Goal: Share content: Share content

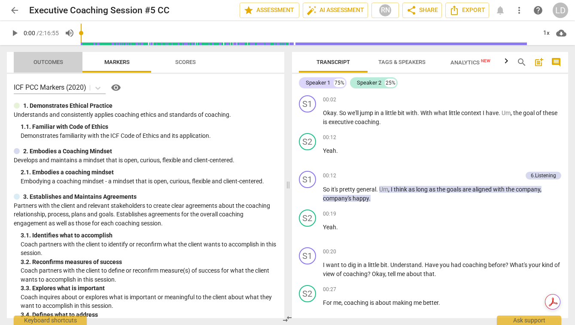
click at [49, 64] on span "Outcomes" at bounding box center [48, 62] width 30 height 6
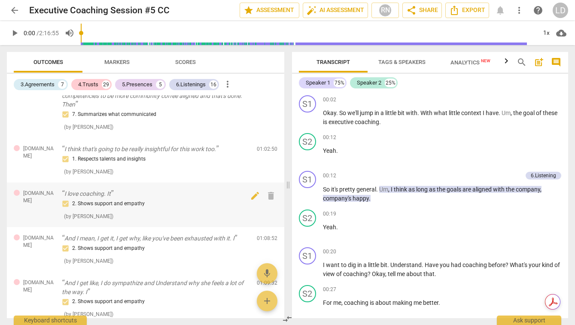
scroll to position [1212, 0]
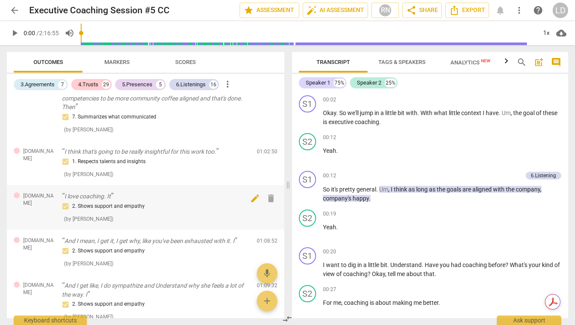
click at [269, 193] on span "delete" at bounding box center [271, 198] width 10 height 10
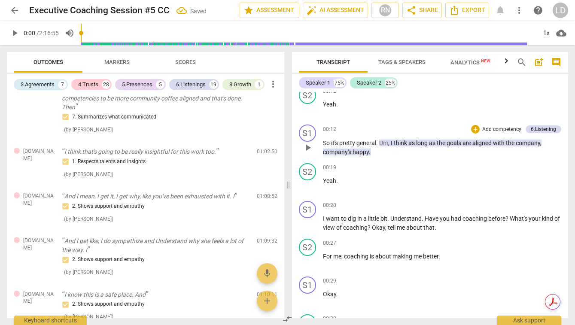
scroll to position [53, 0]
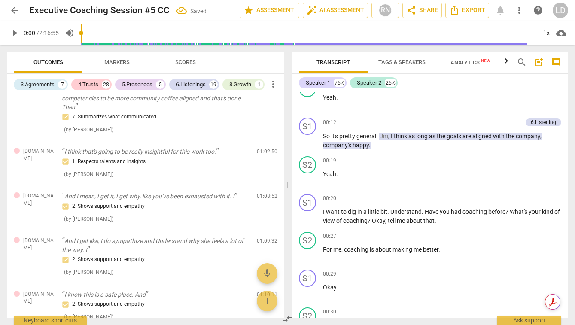
click at [509, 62] on icon "button" at bounding box center [506, 61] width 10 height 10
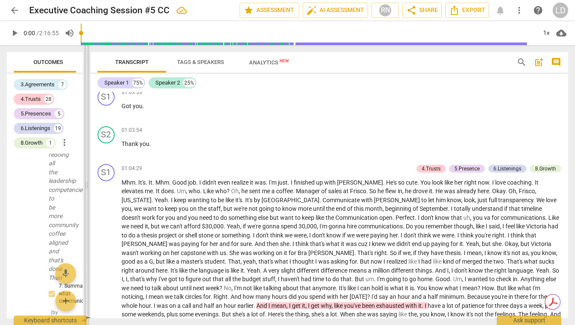
scroll to position [22724, 0]
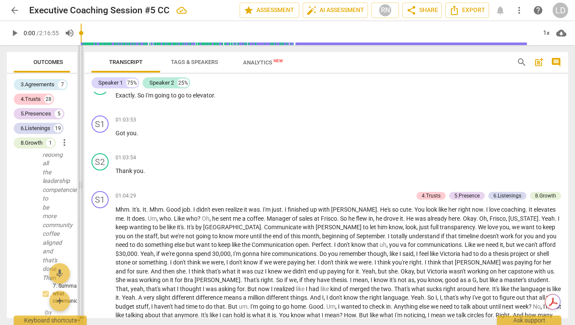
drag, startPoint x: 288, startPoint y: 192, endPoint x: 81, endPoint y: 186, distance: 207.5
click at [81, 186] on span at bounding box center [80, 185] width 5 height 280
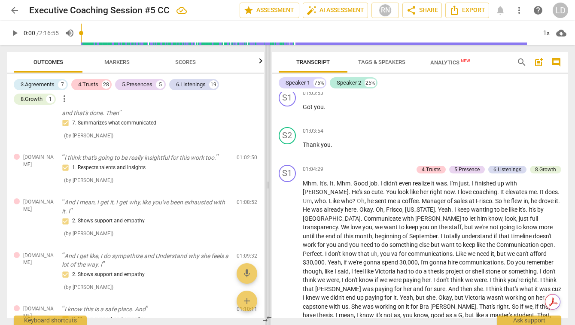
scroll to position [23847, 0]
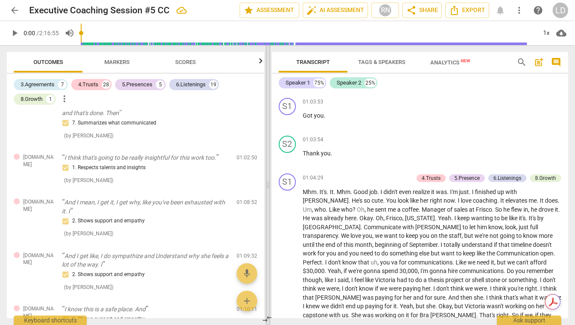
drag, startPoint x: 80, startPoint y: 182, endPoint x: 267, endPoint y: 205, distance: 188.2
click at [267, 205] on span at bounding box center [267, 185] width 5 height 280
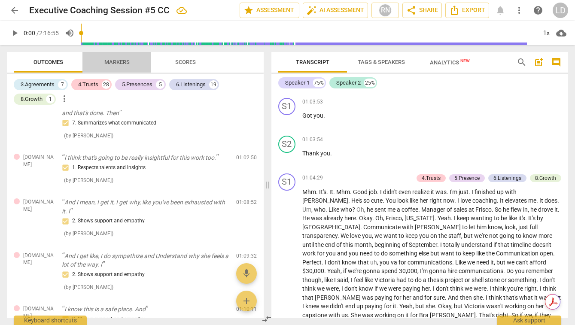
click at [115, 66] on span "Markers" at bounding box center [117, 63] width 46 height 12
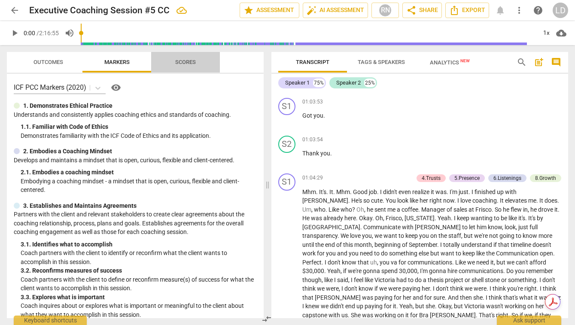
click at [189, 61] on span "Scores" at bounding box center [185, 62] width 21 height 6
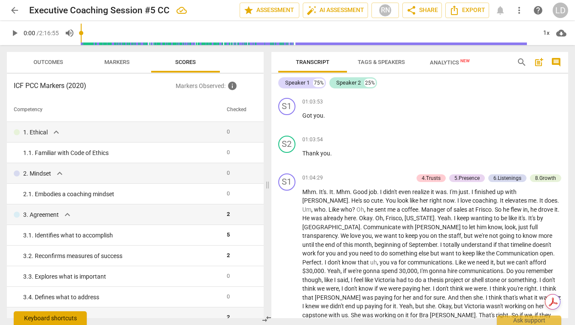
click at [65, 319] on div "Keyboard shortcuts" at bounding box center [50, 318] width 73 height 14
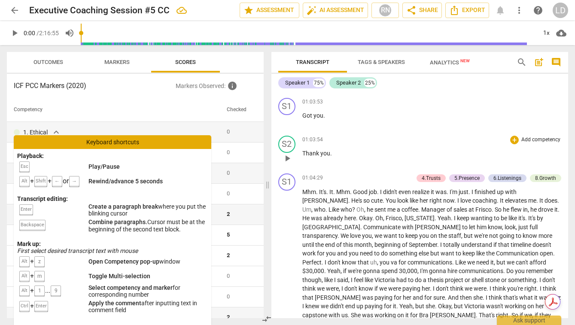
click at [342, 158] on p "Thank you ." at bounding box center [431, 153] width 259 height 9
click at [303, 195] on span "Mhm" at bounding box center [309, 192] width 14 height 7
click at [317, 195] on span "." at bounding box center [317, 192] width 3 height 7
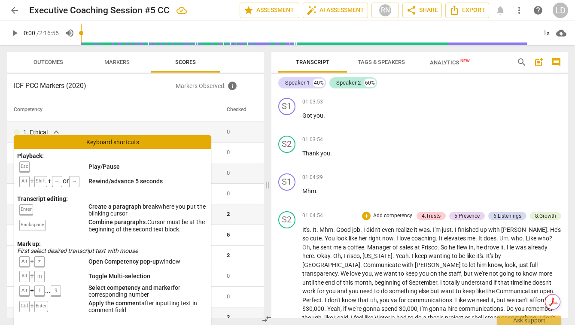
click at [303, 233] on span "It's" at bounding box center [305, 229] width 7 height 7
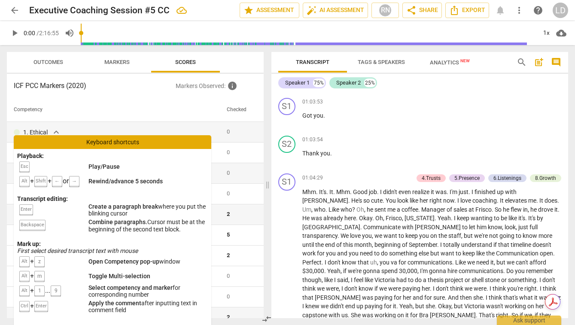
click at [117, 143] on div "Keyboard shortcuts" at bounding box center [113, 142] width 198 height 14
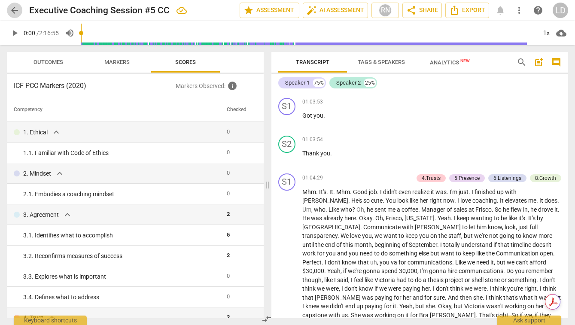
click at [14, 9] on span "arrow_back" at bounding box center [14, 10] width 10 height 10
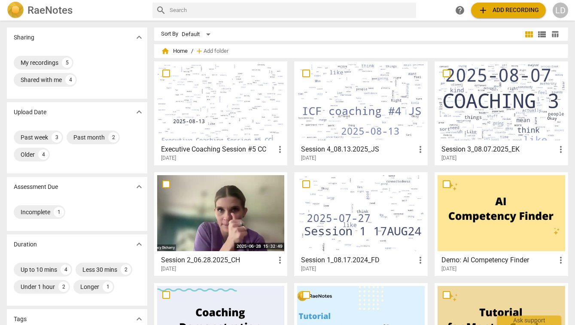
click at [242, 147] on h3 "Executive Coaching Session #5 CC" at bounding box center [218, 149] width 114 height 10
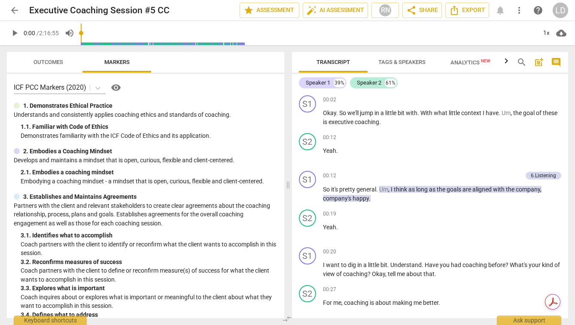
click at [302, 35] on input "range" at bounding box center [309, 32] width 456 height 27
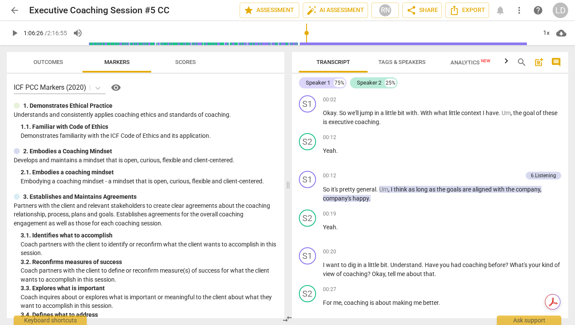
scroll to position [24278, 0]
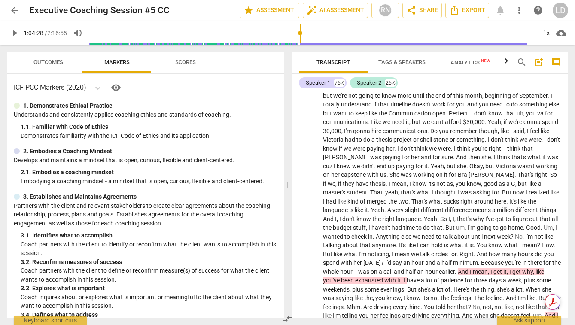
click at [300, 32] on input "range" at bounding box center [312, 32] width 447 height 27
type input "3830"
click at [298, 33] on input "range" at bounding box center [312, 32] width 447 height 27
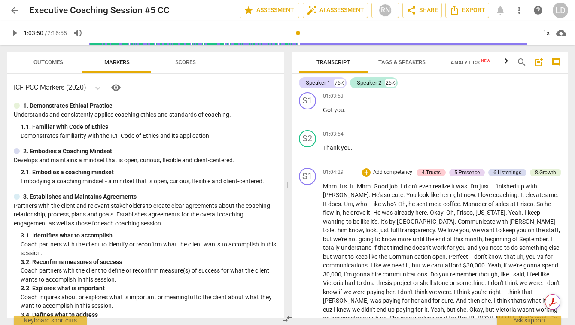
scroll to position [24122, 0]
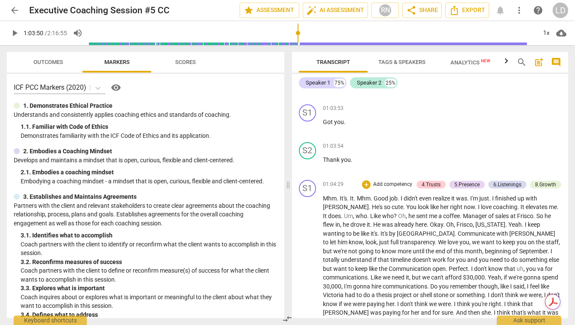
click at [524, 8] on span "more_vert" at bounding box center [519, 10] width 10 height 10
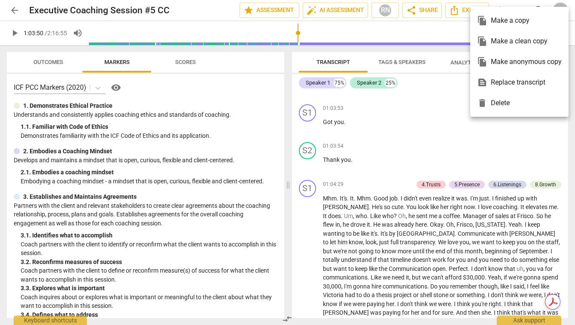
click at [341, 44] on div at bounding box center [287, 162] width 575 height 325
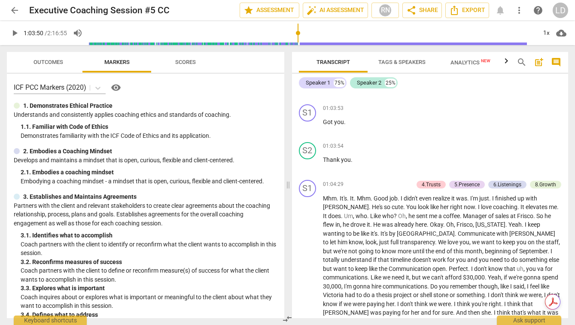
click at [528, 43] on input "range" at bounding box center [312, 32] width 447 height 27
type input "3859"
click at [300, 33] on input "range" at bounding box center [312, 32] width 447 height 27
click at [15, 7] on span "arrow_back" at bounding box center [14, 10] width 10 height 10
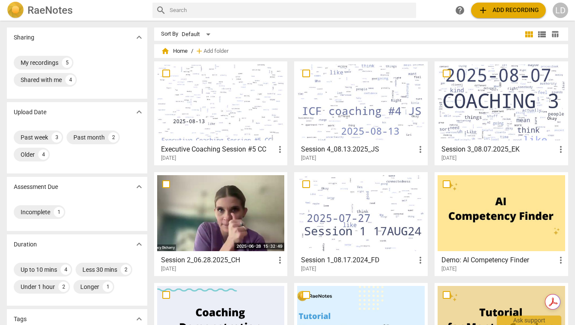
click at [499, 12] on span "add Add recording" at bounding box center [508, 10] width 61 height 10
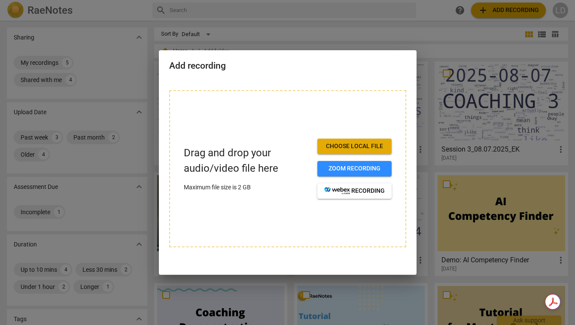
click at [356, 145] on span "Choose local file" at bounding box center [354, 146] width 61 height 9
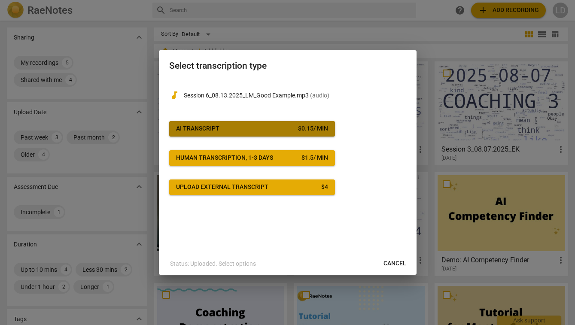
click at [269, 127] on span "AI Transcript $ 0.15 / min" at bounding box center [252, 129] width 152 height 9
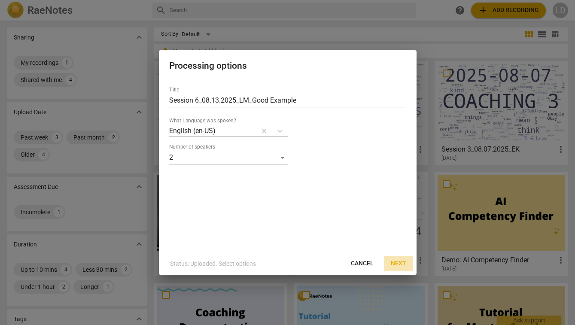
click at [399, 265] on span "Next" at bounding box center [398, 263] width 15 height 9
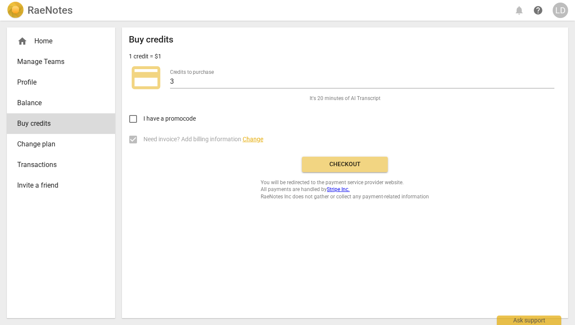
click at [347, 164] on span "Checkout" at bounding box center [345, 164] width 72 height 9
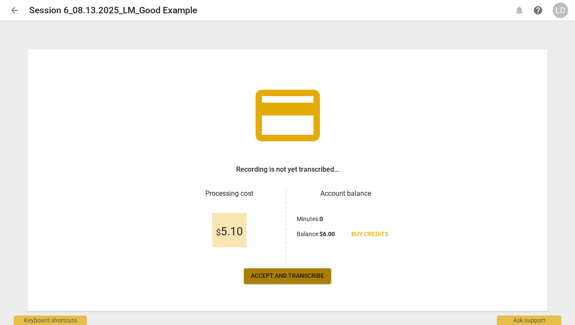
click at [287, 273] on span "Accept and transcribe" at bounding box center [287, 276] width 73 height 9
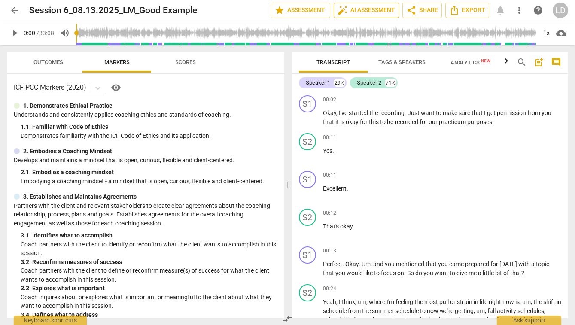
click at [353, 7] on span "auto_fix_high AI Assessment" at bounding box center [367, 10] width 58 height 10
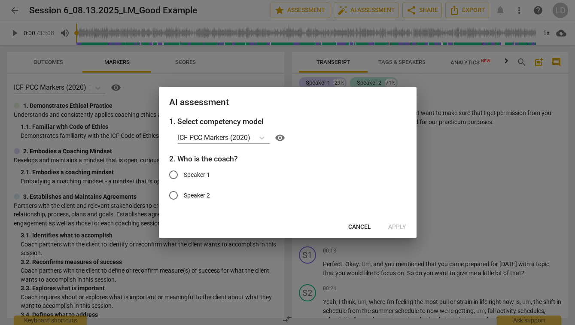
click at [206, 177] on span "Speaker 1" at bounding box center [197, 174] width 26 height 9
click at [184, 177] on input "Speaker 1" at bounding box center [173, 174] width 21 height 21
radio input "true"
click at [392, 230] on span "Apply" at bounding box center [397, 227] width 18 height 9
click at [397, 228] on span "Apply" at bounding box center [397, 227] width 18 height 9
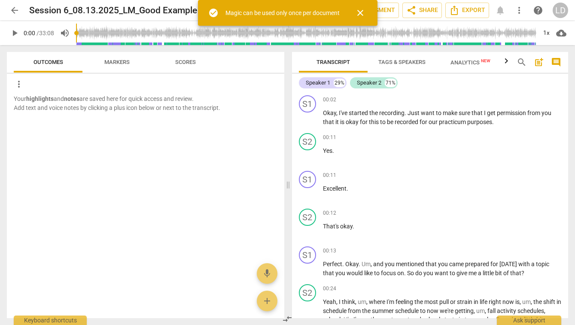
click at [108, 98] on p "Your highlights and notes are saved here for quick access and review. Add text …" at bounding box center [146, 103] width 264 height 18
click at [113, 57] on span "Markers" at bounding box center [117, 63] width 46 height 12
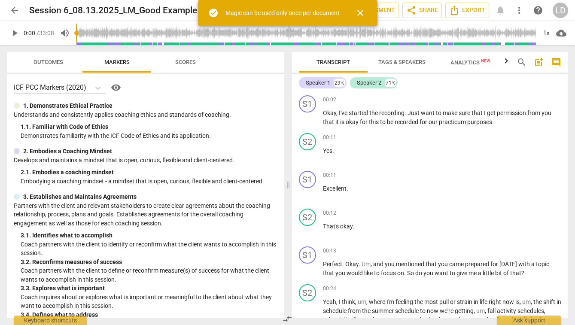
click at [191, 61] on span "Scores" at bounding box center [185, 62] width 21 height 6
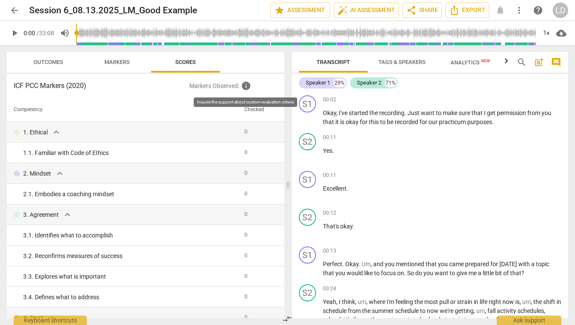
click at [246, 85] on span "info" at bounding box center [246, 86] width 10 height 10
click at [52, 61] on span "Outcomes" at bounding box center [48, 62] width 30 height 6
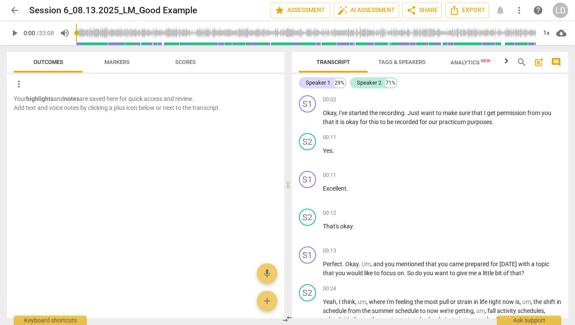
click at [55, 97] on p "Your highlights and notes are saved here for quick access and review. Add text …" at bounding box center [146, 103] width 264 height 18
click at [400, 59] on span "Tags & Speakers" at bounding box center [401, 62] width 47 height 6
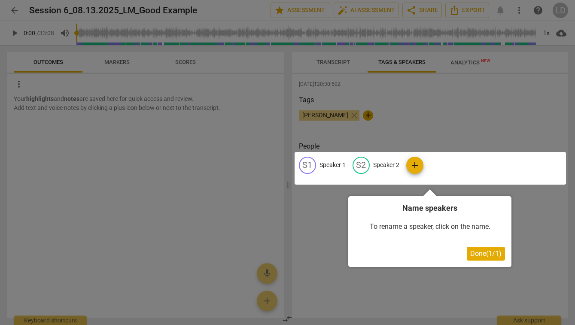
click at [489, 251] on span "Done ( 1 / 1 )" at bounding box center [485, 253] width 31 height 8
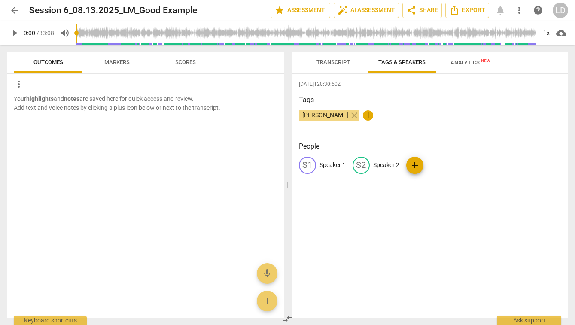
click at [54, 106] on p "Your highlights and notes are saved here for quick access and review. Add text …" at bounding box center [146, 103] width 264 height 18
click at [111, 64] on span "Markers" at bounding box center [116, 62] width 25 height 6
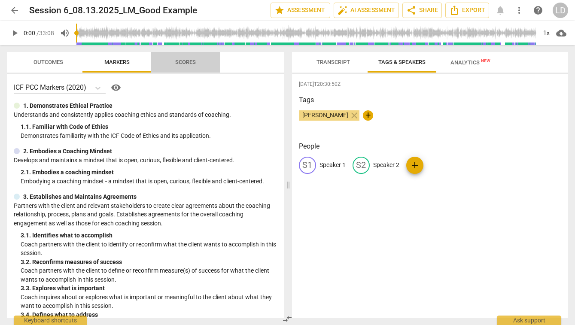
click at [175, 60] on span "Scores" at bounding box center [185, 62] width 21 height 6
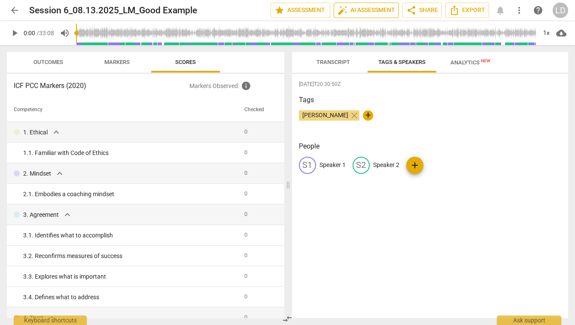
click at [363, 5] on span "auto_fix_high AI Assessment" at bounding box center [367, 10] width 58 height 10
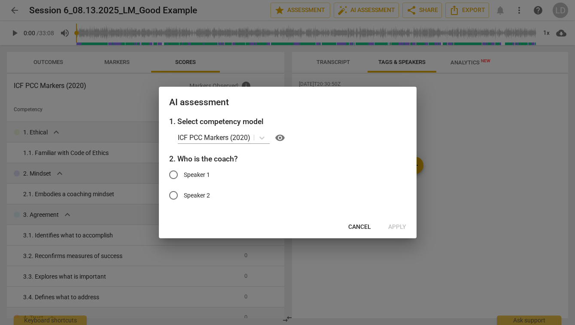
click at [198, 172] on span "Speaker 1" at bounding box center [197, 174] width 26 height 9
click at [184, 172] on input "Speaker 1" at bounding box center [173, 174] width 21 height 21
radio input "true"
click at [391, 227] on span "Apply" at bounding box center [397, 227] width 18 height 9
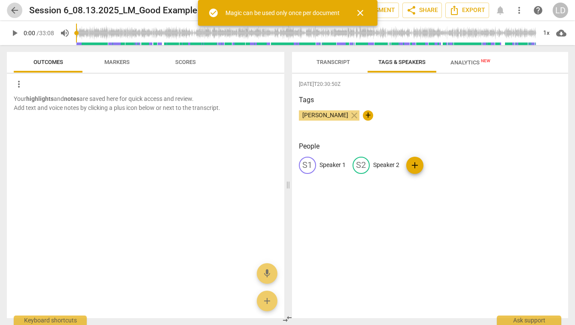
click at [16, 10] on span "arrow_back" at bounding box center [14, 10] width 10 height 10
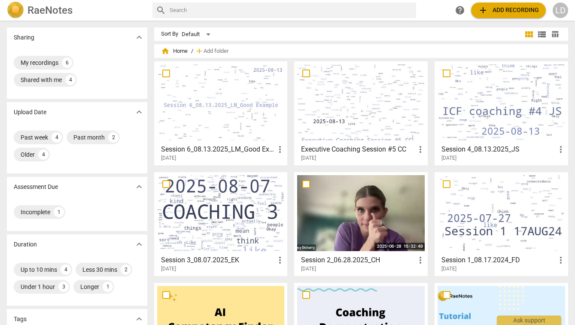
click at [213, 98] on div at bounding box center [221, 102] width 128 height 76
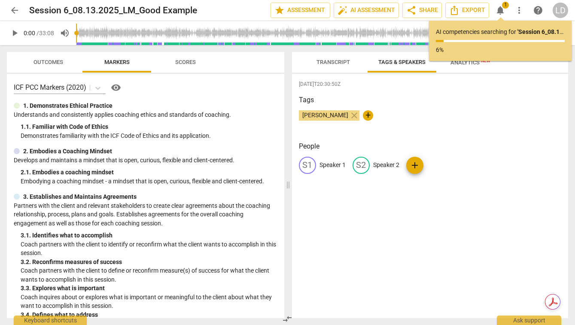
click at [177, 69] on button "Scores" at bounding box center [185, 62] width 69 height 21
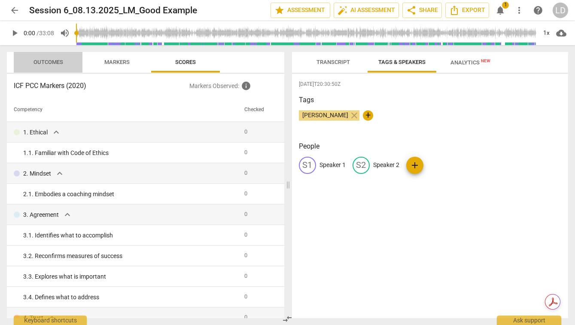
click at [52, 61] on span "Outcomes" at bounding box center [48, 62] width 30 height 6
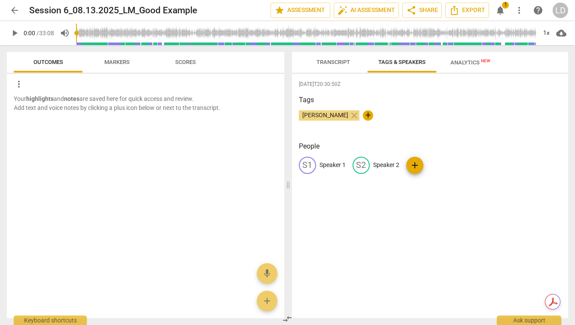
click at [17, 11] on span "arrow_back" at bounding box center [14, 10] width 10 height 10
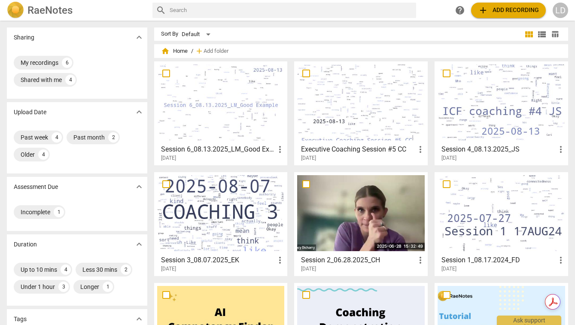
click at [421, 149] on span "more_vert" at bounding box center [420, 149] width 10 height 10
click at [370, 148] on div at bounding box center [287, 162] width 575 height 325
click at [335, 149] on h3 "Executive Coaching Session #5 CC" at bounding box center [358, 149] width 114 height 10
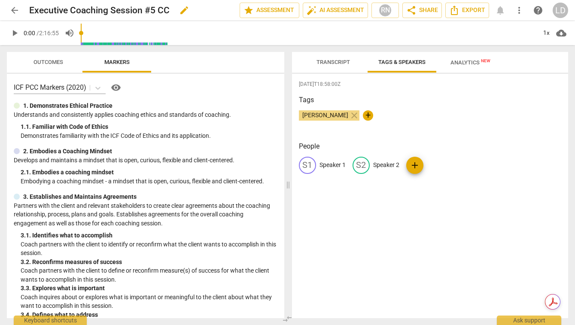
click at [142, 14] on h2 "Executive Coaching Session #5 CC" at bounding box center [99, 10] width 140 height 11
click at [182, 12] on span "edit" at bounding box center [184, 10] width 10 height 10
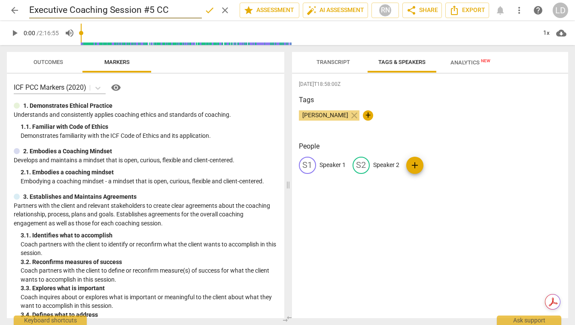
click at [175, 10] on input "Executive Coaching Session #5 CC" at bounding box center [115, 10] width 173 height 16
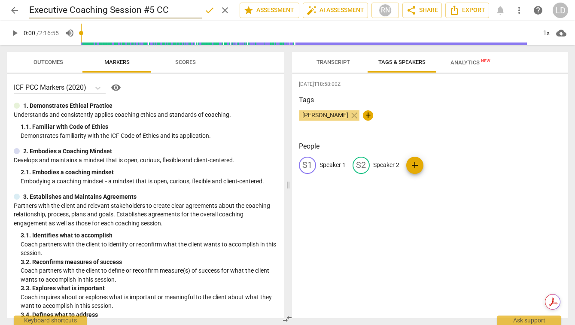
click at [30, 9] on input "Executive Coaching Session #5 CC" at bounding box center [115, 10] width 173 height 16
type input "X_Executive Coaching Session #5 CC"
click at [207, 13] on span "done" at bounding box center [209, 10] width 10 height 10
click at [383, 10] on div "RN" at bounding box center [385, 10] width 13 height 13
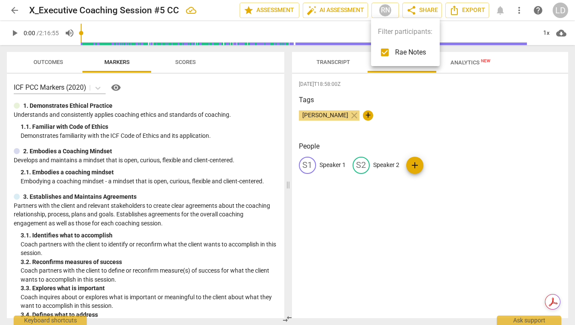
click at [520, 11] on div at bounding box center [287, 162] width 575 height 325
click at [520, 11] on span "more_vert" at bounding box center [519, 10] width 10 height 10
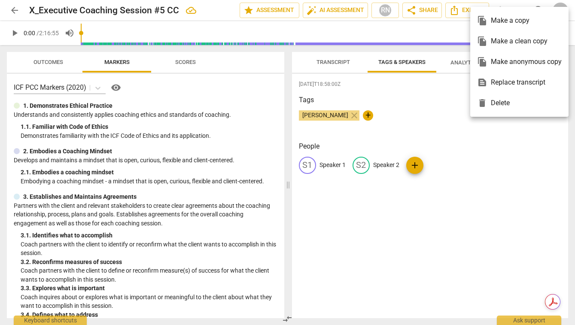
click at [260, 9] on div at bounding box center [287, 162] width 575 height 325
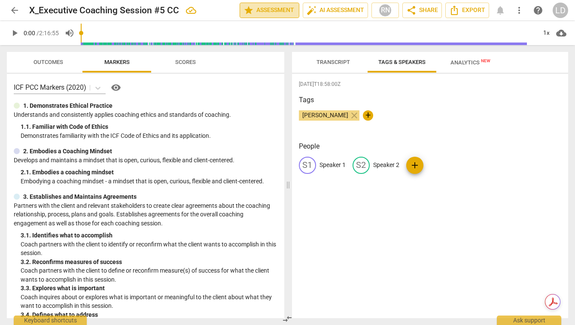
click at [260, 10] on span "star Assessment" at bounding box center [269, 10] width 52 height 10
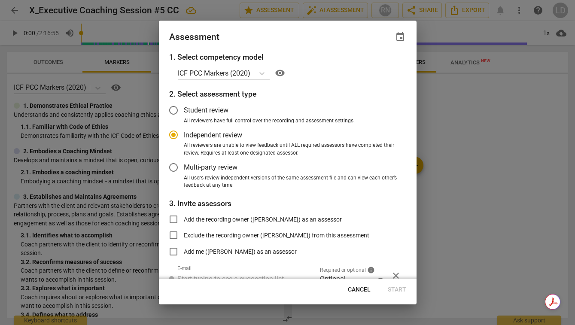
click at [350, 286] on span "Cancel" at bounding box center [359, 290] width 23 height 9
radio input "false"
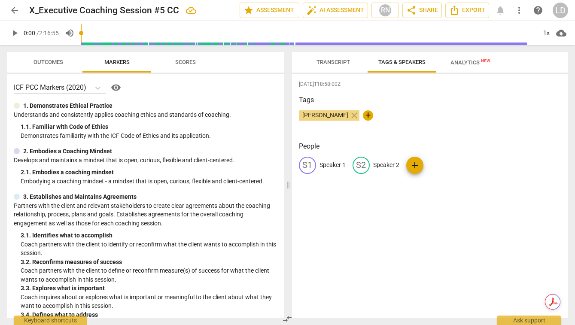
click at [64, 108] on p "1. Demonstrates Ethical Practice" at bounding box center [67, 105] width 89 height 9
click at [12, 12] on span "arrow_back" at bounding box center [14, 10] width 10 height 10
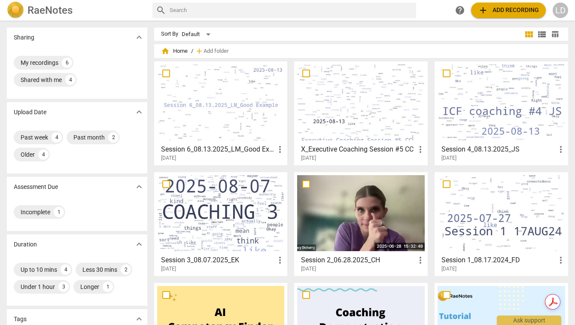
click at [237, 115] on div at bounding box center [221, 102] width 128 height 76
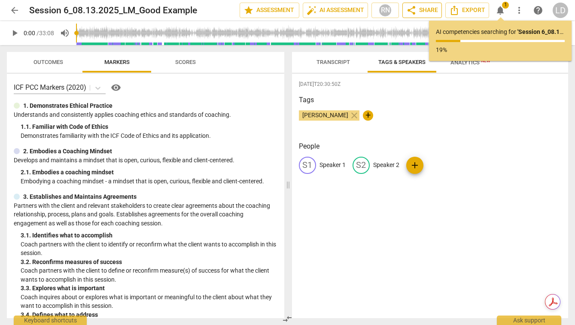
click at [423, 9] on span "share Share" at bounding box center [422, 10] width 32 height 10
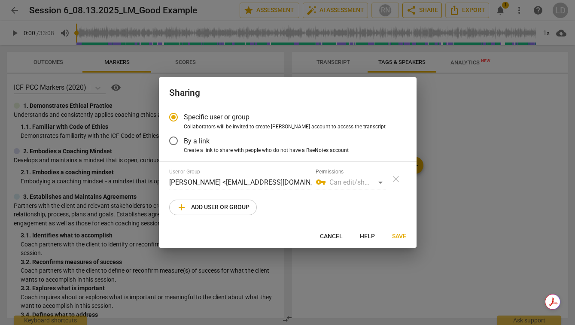
radio input "false"
click at [193, 140] on span "By a link" at bounding box center [197, 141] width 26 height 10
click at [184, 140] on input "By a link" at bounding box center [173, 141] width 21 height 21
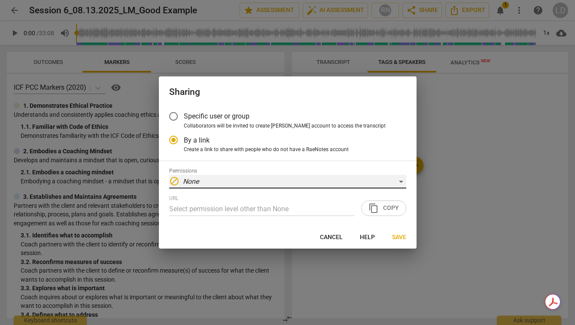
click at [247, 180] on div "block None" at bounding box center [287, 182] width 237 height 14
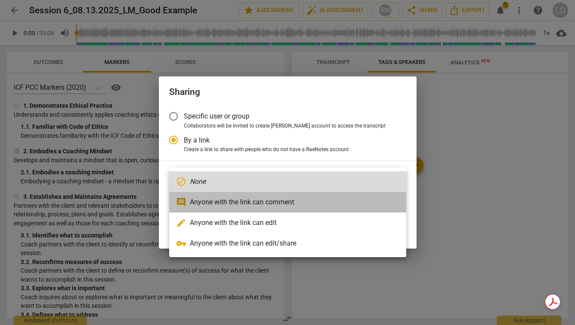
click at [266, 199] on li "comment Anyone with the link can comment" at bounding box center [287, 202] width 237 height 21
radio input "false"
type input "https://app.raenotes.com/meeting/0aff3828ed264d32bd3577f1db0ea6e5"
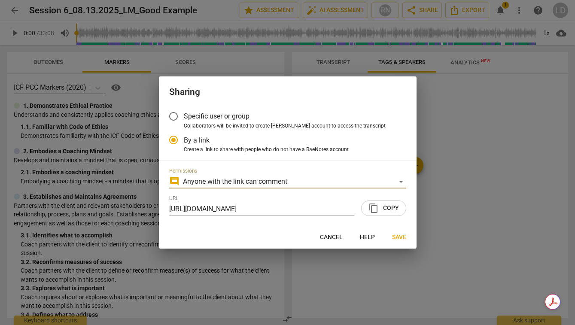
click at [381, 208] on span "content_copy Copy" at bounding box center [383, 208] width 30 height 10
click at [399, 237] on span "Save" at bounding box center [399, 237] width 14 height 9
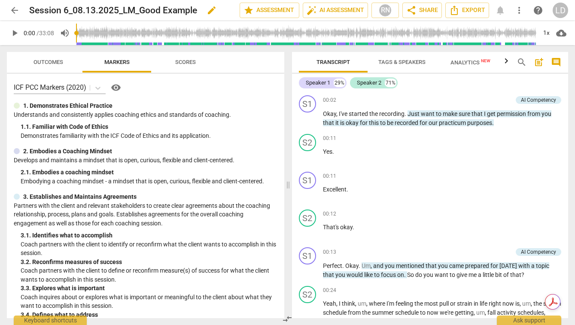
click at [212, 9] on span "edit" at bounding box center [212, 10] width 10 height 10
click at [68, 9] on input "Session 6_08.13.2025_LM_Good Example" at bounding box center [115, 10] width 173 height 16
type input "Session 5_08.13.2025_LM_Good Example"
click at [16, 15] on span "arrow_back" at bounding box center [14, 10] width 10 height 10
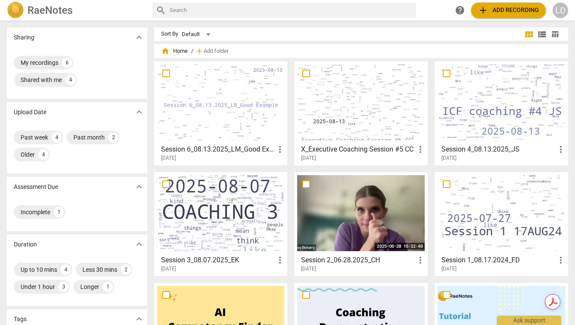
click at [420, 148] on span "more_vert" at bounding box center [420, 149] width 10 height 10
click at [428, 166] on li "Delete" at bounding box center [429, 170] width 33 height 21
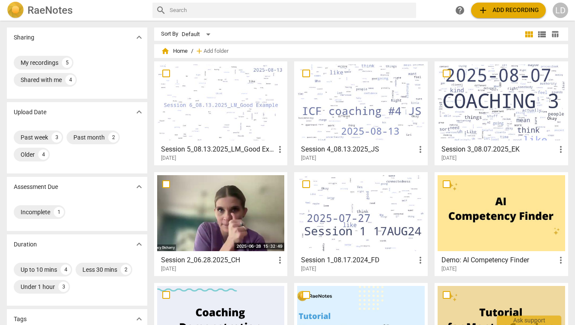
click at [279, 147] on span "more_vert" at bounding box center [280, 149] width 10 height 10
click at [418, 148] on div at bounding box center [287, 162] width 575 height 325
click at [421, 149] on span "more_vert" at bounding box center [420, 149] width 10 height 10
click at [357, 141] on div at bounding box center [287, 162] width 575 height 325
click at [343, 148] on h3 "Session 4_08.13.2025_JS" at bounding box center [358, 149] width 114 height 10
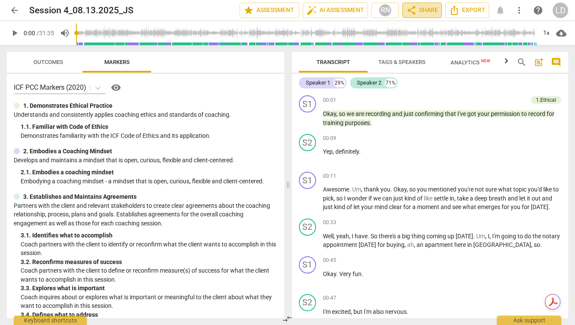
click at [418, 10] on span "share Share" at bounding box center [422, 10] width 32 height 10
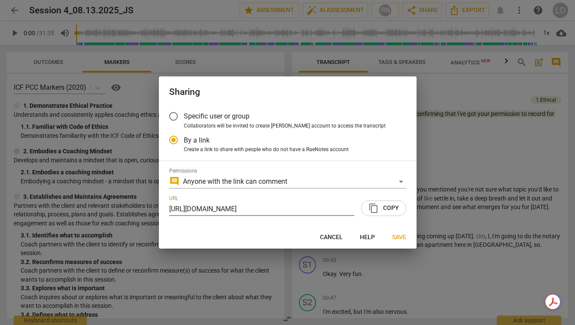
scroll to position [0, 41]
click at [383, 204] on span "content_copy Copy" at bounding box center [383, 208] width 30 height 10
click at [399, 235] on span "Save" at bounding box center [399, 237] width 14 height 9
radio input "false"
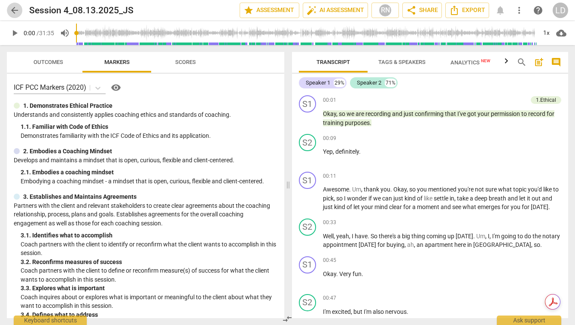
click at [15, 13] on span "arrow_back" at bounding box center [14, 10] width 10 height 10
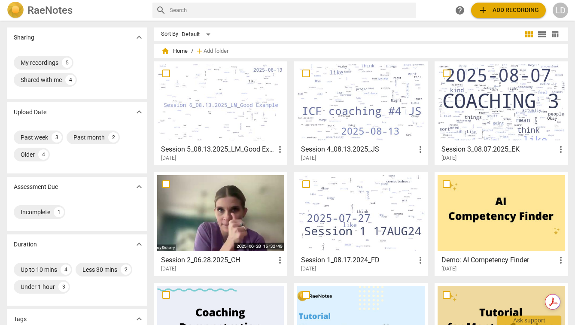
click at [505, 123] on div at bounding box center [502, 102] width 128 height 76
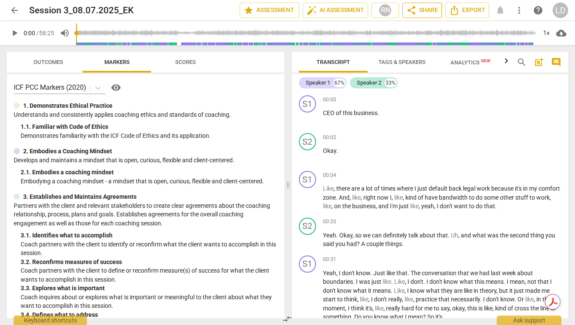
click at [424, 8] on span "share Share" at bounding box center [422, 10] width 32 height 10
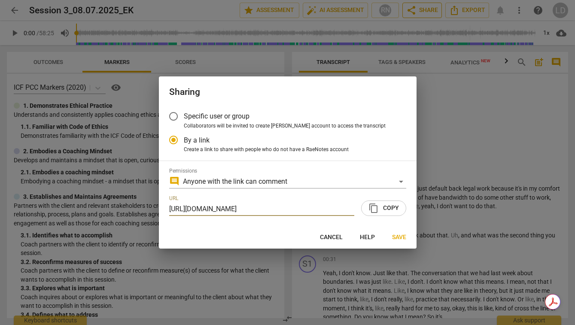
scroll to position [0, 44]
click at [376, 204] on span "content_copy" at bounding box center [373, 208] width 10 height 10
click at [398, 239] on span "Save" at bounding box center [399, 237] width 14 height 9
radio input "false"
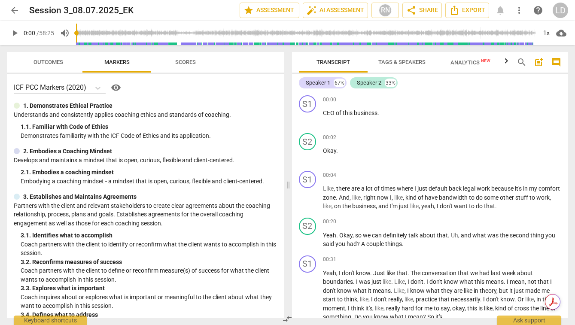
click at [15, 9] on span "arrow_back" at bounding box center [14, 10] width 10 height 10
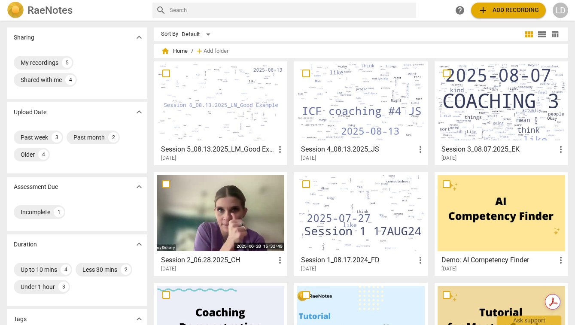
click at [277, 259] on span "more_vert" at bounding box center [280, 260] width 10 height 10
click at [208, 256] on div at bounding box center [287, 162] width 575 height 325
click at [185, 259] on h3 "Session 2_06.28.2025_CH" at bounding box center [218, 260] width 114 height 10
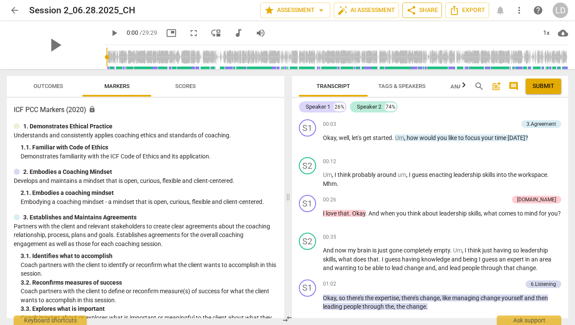
click at [420, 8] on span "share Share" at bounding box center [422, 10] width 32 height 10
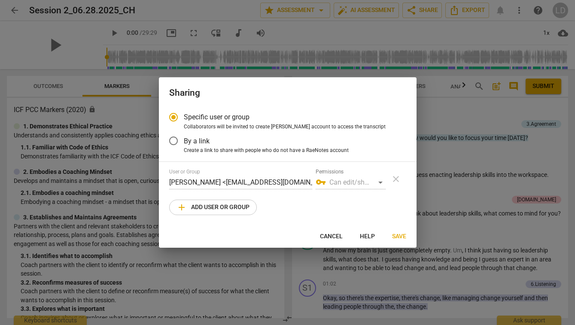
radio input "false"
click at [310, 147] on span "Create a link to share with people who do not have a RaeNotes account" at bounding box center [266, 151] width 165 height 8
click at [0, 0] on input "Create a link to share with people who do not have a RaeNotes account" at bounding box center [0, 0] width 0 height 0
radio input "true"
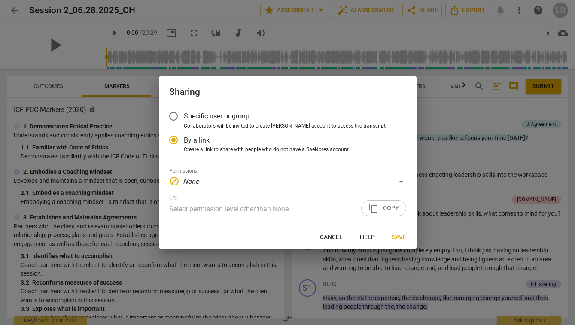
click at [293, 174] on div "Permissions block None" at bounding box center [287, 178] width 237 height 21
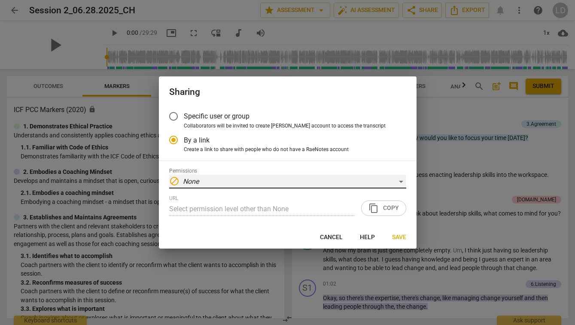
click at [291, 182] on div "block None" at bounding box center [287, 182] width 237 height 14
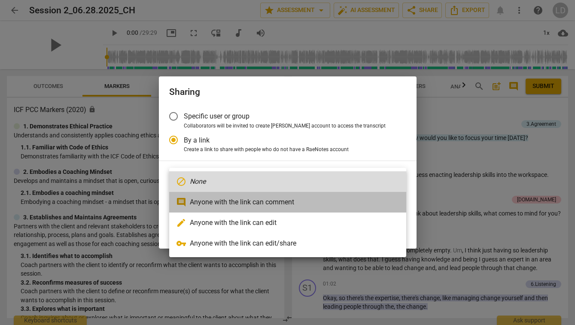
click at [306, 203] on li "comment Anyone with the link can comment" at bounding box center [287, 202] width 237 height 21
type input "[URL][DOMAIN_NAME]"
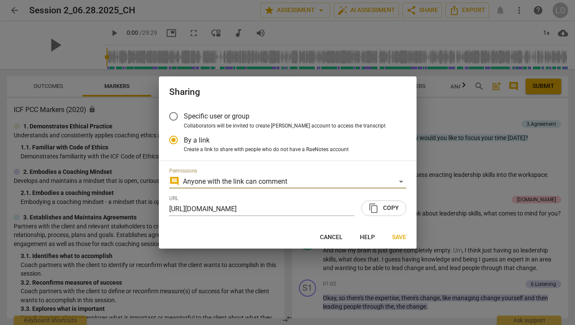
click at [380, 208] on span "content_copy Copy" at bounding box center [383, 208] width 30 height 10
click at [401, 237] on span "Save" at bounding box center [399, 237] width 14 height 9
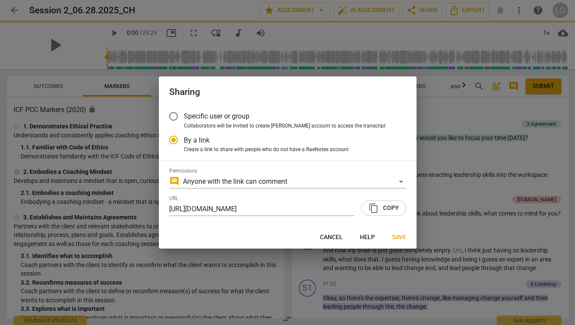
radio input "false"
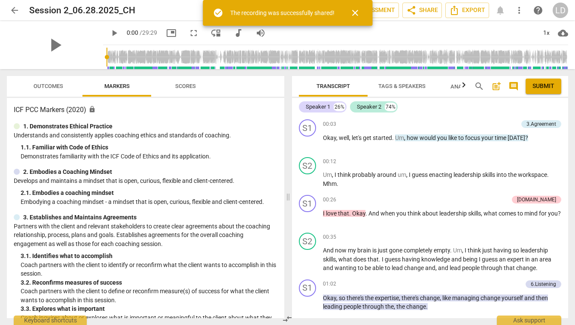
click at [15, 9] on span "arrow_back" at bounding box center [14, 10] width 10 height 10
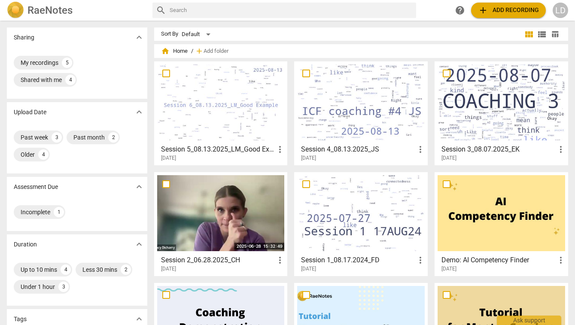
click at [373, 231] on div at bounding box center [361, 213] width 128 height 76
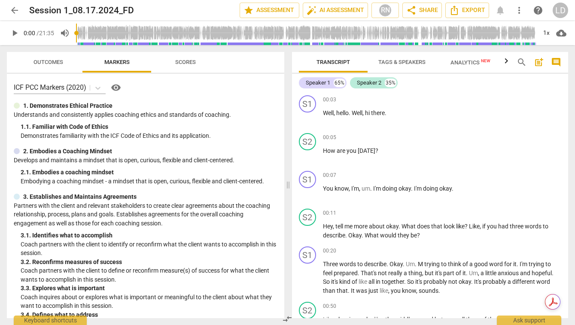
click at [53, 59] on span "Outcomes" at bounding box center [48, 62] width 30 height 6
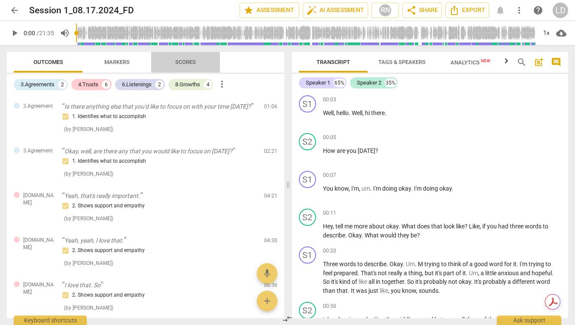
click at [189, 60] on span "Scores" at bounding box center [185, 62] width 21 height 6
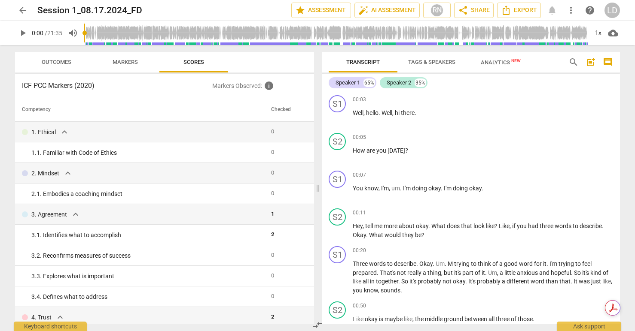
click at [19, 6] on span "arrow_back" at bounding box center [23, 10] width 10 height 10
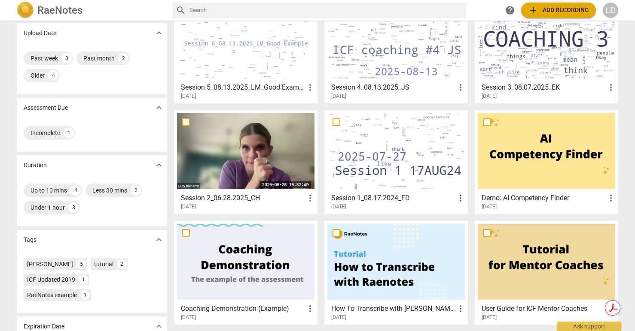
scroll to position [62, 0]
